Goal: Navigation & Orientation: Find specific page/section

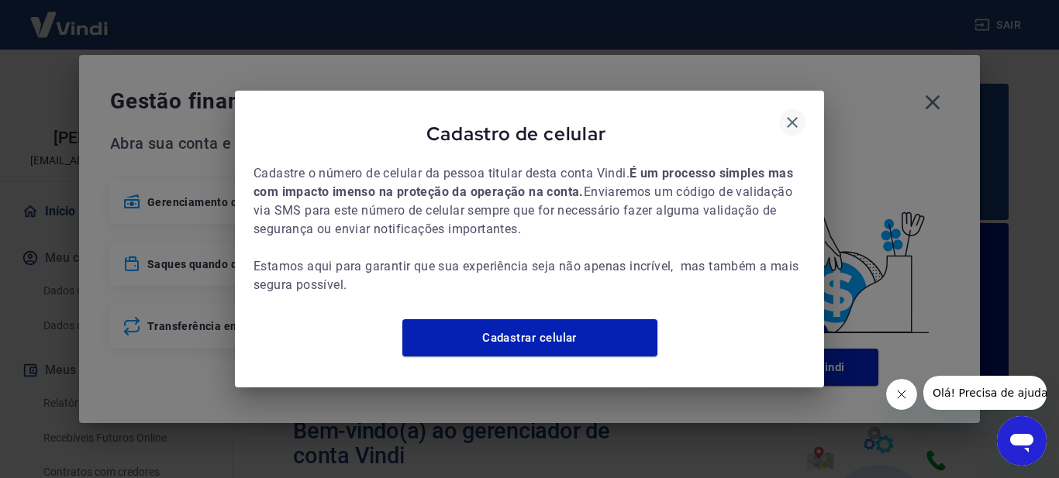
click at [789, 120] on icon "button" at bounding box center [792, 122] width 19 height 19
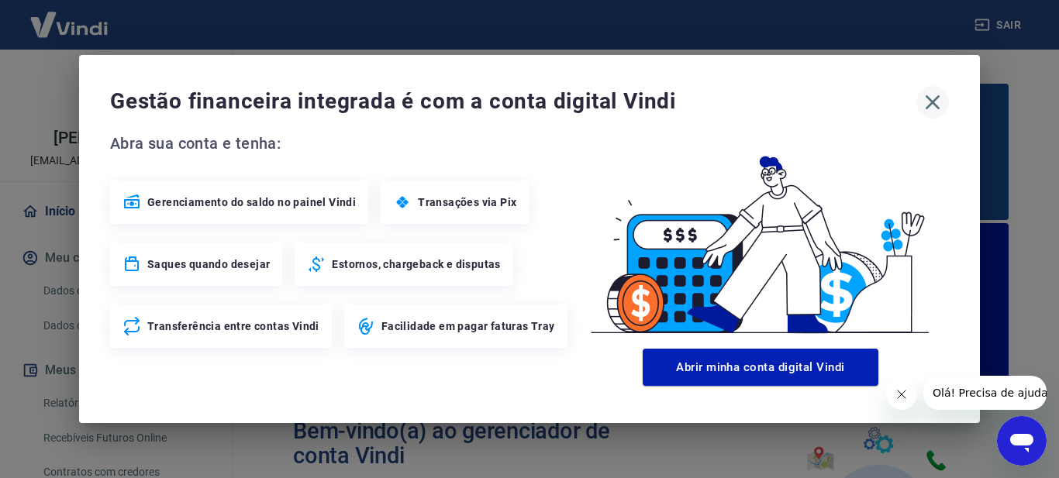
click at [935, 103] on icon "button" at bounding box center [933, 102] width 25 height 25
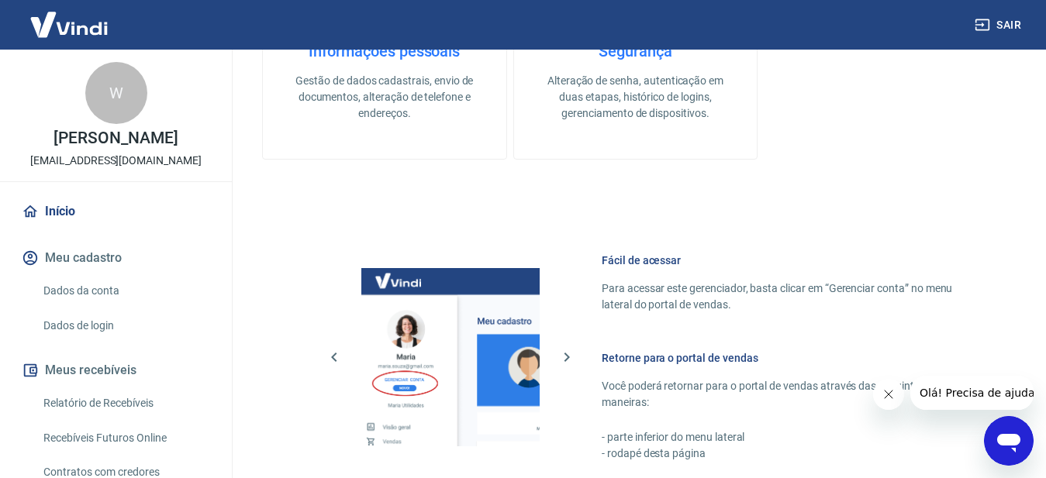
scroll to position [1094, 0]
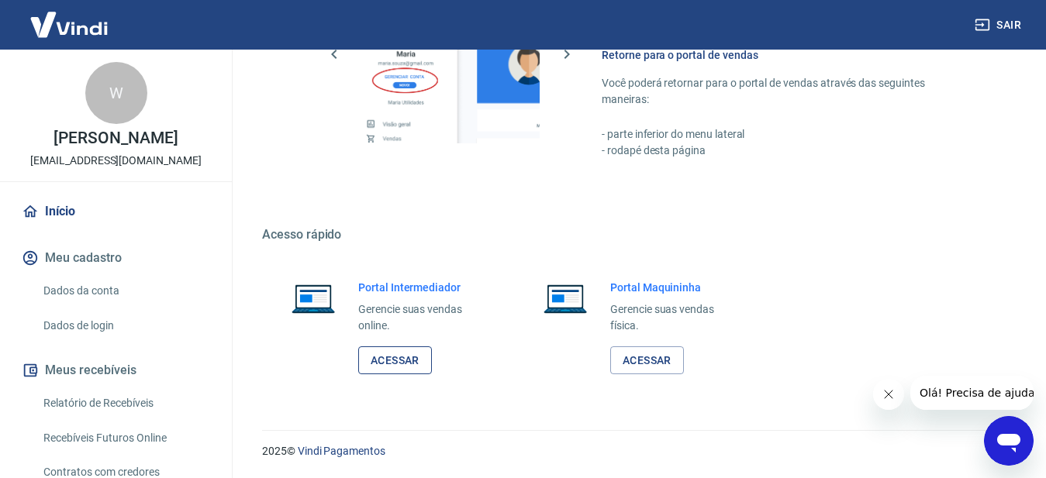
click at [396, 370] on link "Acessar" at bounding box center [395, 361] width 74 height 29
